Goal: Check status: Check status

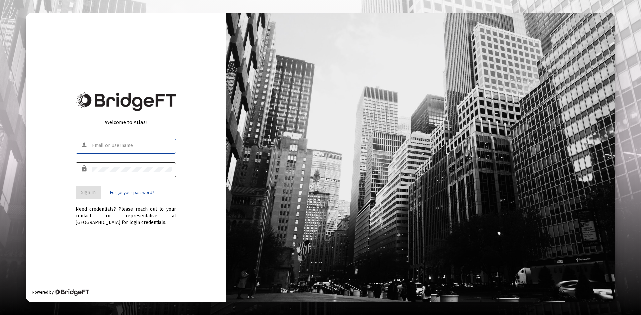
type input "[PERSON_NAME][EMAIL_ADDRESS][PERSON_NAME][DOMAIN_NAME]"
click at [120, 173] on div at bounding box center [132, 169] width 80 height 16
click at [88, 190] on span "Sign In" at bounding box center [88, 193] width 15 height 6
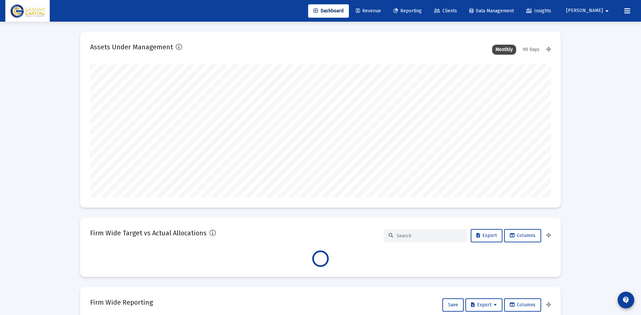
type input "[DATE]"
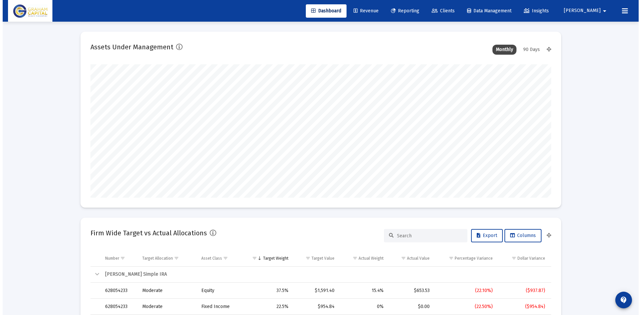
scroll to position [133, 215]
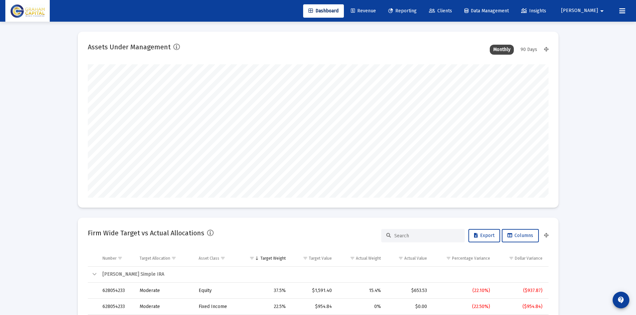
click at [417, 10] on span "Reporting" at bounding box center [402, 11] width 28 height 6
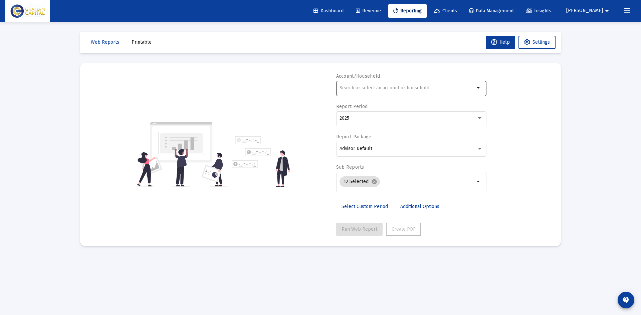
click at [390, 84] on div at bounding box center [406, 88] width 135 height 16
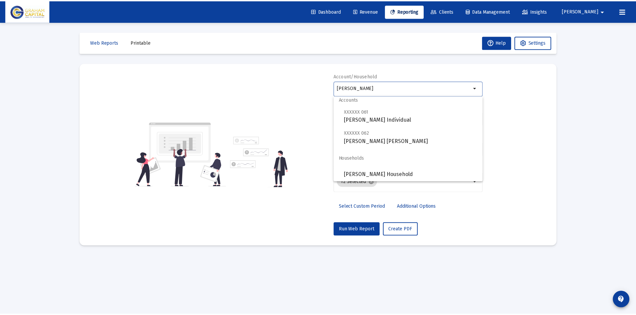
scroll to position [5, 0]
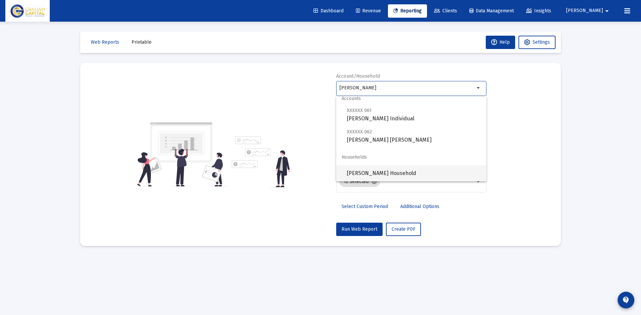
click at [368, 172] on span "[PERSON_NAME] Household" at bounding box center [414, 174] width 134 height 16
type input "[PERSON_NAME] Household"
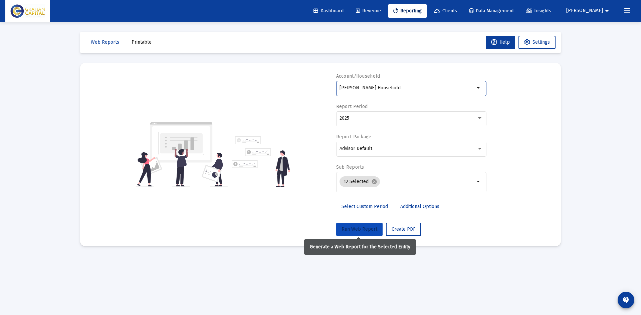
click at [367, 228] on span "Run Web Report" at bounding box center [359, 230] width 36 height 6
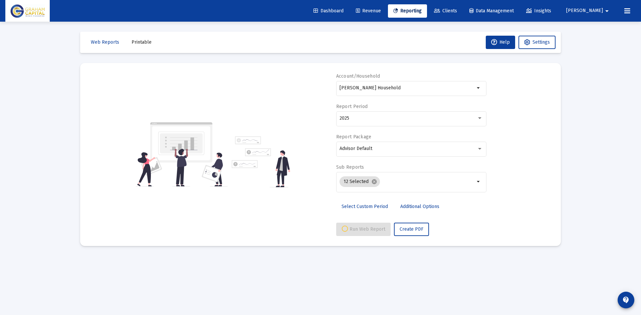
select select "View all"
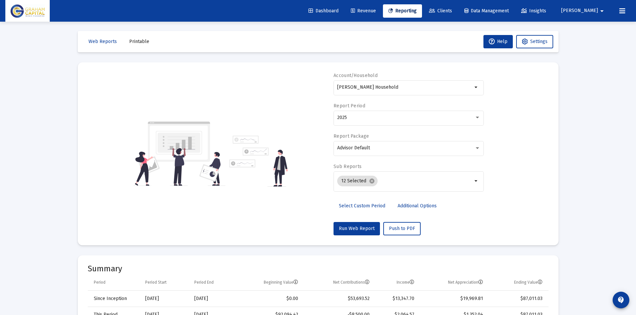
scroll to position [0, 0]
click at [385, 120] on div "2025" at bounding box center [405, 118] width 137 height 5
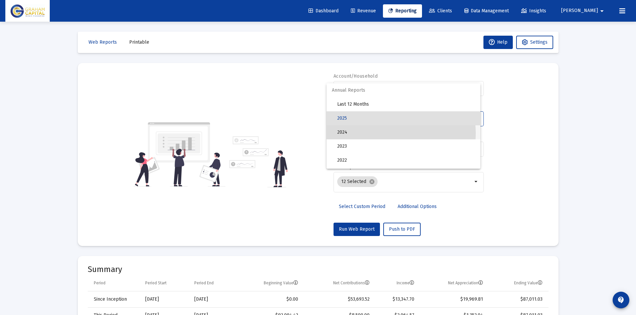
click at [388, 133] on span "2024" at bounding box center [406, 132] width 138 height 14
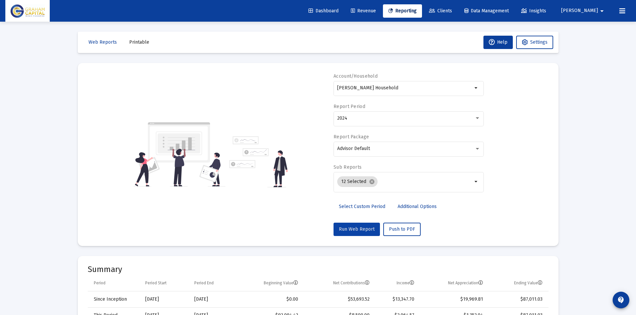
click at [363, 230] on span "Run Web Report" at bounding box center [357, 230] width 36 height 6
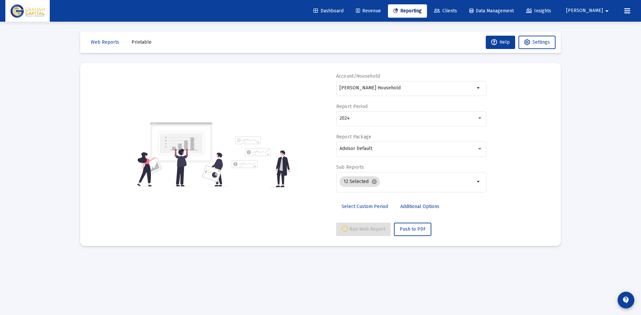
select select "View 1 year"
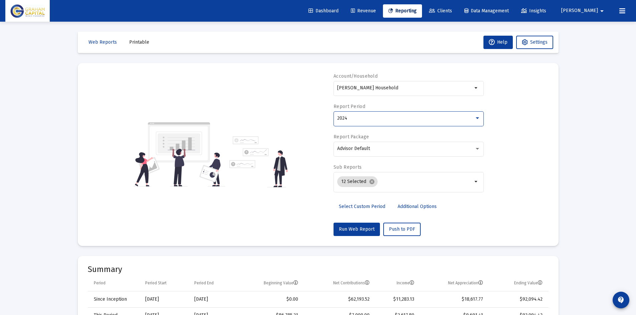
click at [395, 119] on div "2024" at bounding box center [405, 118] width 137 height 5
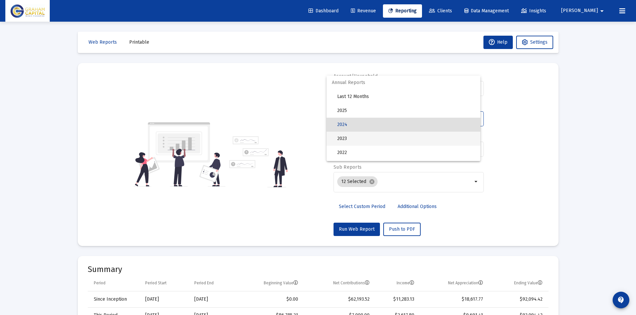
scroll to position [6, 0]
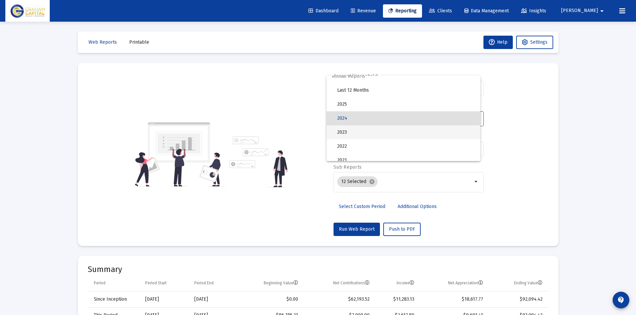
click at [373, 135] on span "2023" at bounding box center [406, 132] width 138 height 14
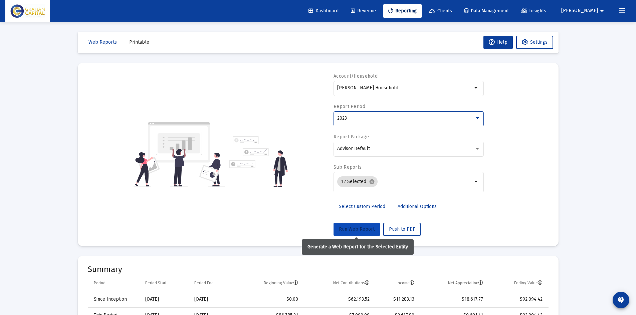
click at [368, 232] on button "Run Web Report" at bounding box center [356, 229] width 46 height 13
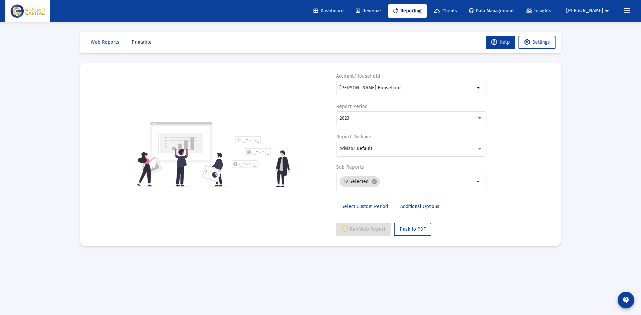
select select "View 1 year"
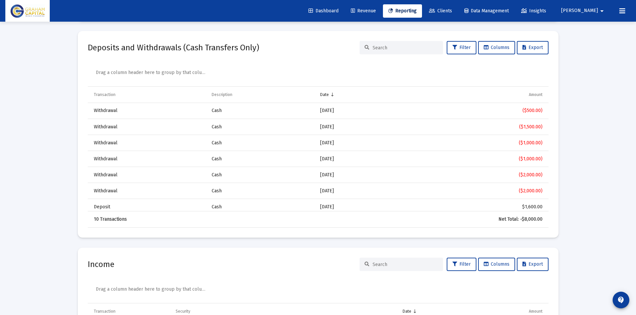
scroll to position [1769, 0]
